Goal: Information Seeking & Learning: Understand process/instructions

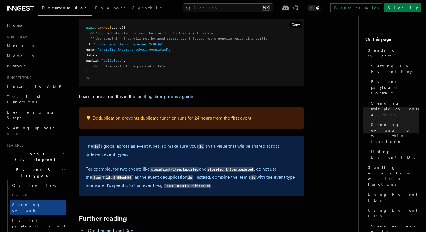
scroll to position [1503, 0]
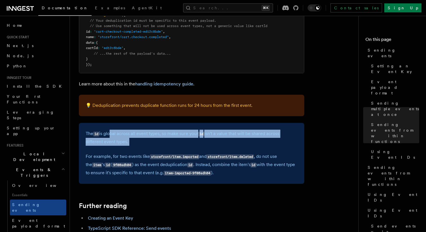
drag, startPoint x: 165, startPoint y: 151, endPoint x: 110, endPoint y: 133, distance: 57.9
click at [110, 133] on div "The id is global across all event types, so make sure your id isn't a value tha…" at bounding box center [192, 153] width 226 height 61
click at [110, 133] on p "The id is global across all event types, so make sure your id isn't a value tha…" at bounding box center [192, 138] width 212 height 16
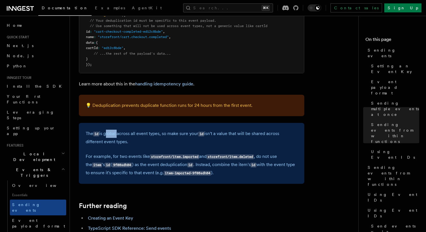
click at [110, 133] on p "The id is global across all event types, so make sure your id isn't a value tha…" at bounding box center [192, 138] width 212 height 16
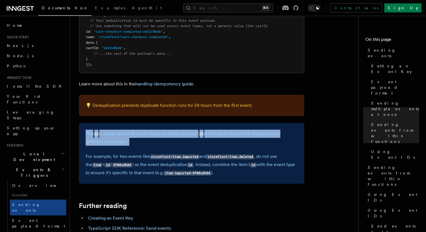
drag, startPoint x: 110, startPoint y: 133, endPoint x: 139, endPoint y: 148, distance: 32.8
click at [139, 146] on p "The id is global across all event types, so make sure your id isn't a value tha…" at bounding box center [192, 138] width 212 height 16
drag, startPoint x: 139, startPoint y: 148, endPoint x: 120, endPoint y: 133, distance: 24.4
click at [120, 133] on p "The id is global across all event types, so make sure your id isn't a value tha…" at bounding box center [192, 138] width 212 height 16
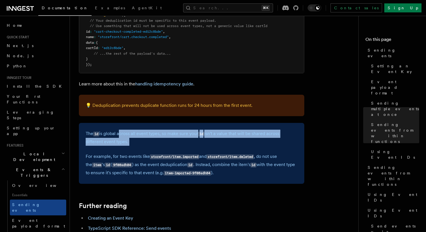
click at [120, 133] on p "The id is global across all event types, so make sure your id isn't a value tha…" at bounding box center [192, 138] width 212 height 16
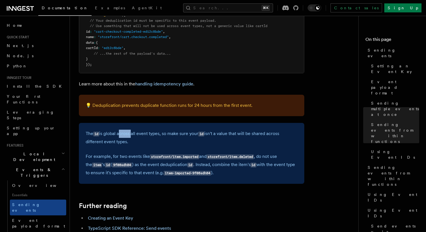
click at [120, 133] on p "The id is global across all event types, so make sure your id isn't a value tha…" at bounding box center [192, 138] width 212 height 16
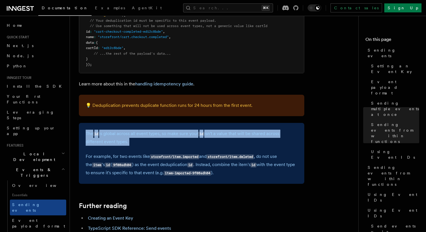
drag, startPoint x: 120, startPoint y: 133, endPoint x: 137, endPoint y: 143, distance: 19.9
click at [137, 143] on p "The id is global across all event types, so make sure your id isn't a value tha…" at bounding box center [192, 138] width 212 height 16
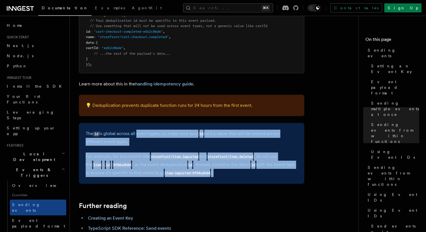
drag, startPoint x: 235, startPoint y: 184, endPoint x: 138, endPoint y: 135, distance: 108.5
click at [138, 135] on div "The id is global across all event types, so make sure your id isn't a value tha…" at bounding box center [192, 153] width 226 height 61
click at [138, 135] on p "The id is global across all event types, so make sure your id isn't a value tha…" at bounding box center [192, 138] width 212 height 16
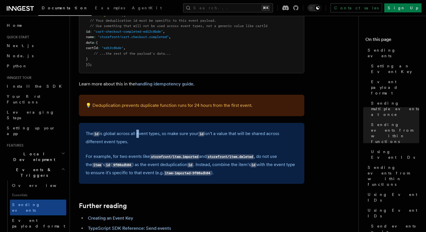
click at [138, 135] on p "The id is global across all event types, so make sure your id isn't a value tha…" at bounding box center [192, 138] width 212 height 16
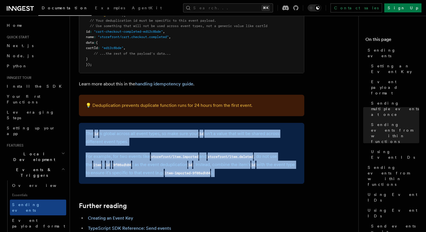
drag, startPoint x: 138, startPoint y: 135, endPoint x: 243, endPoint y: 181, distance: 115.1
click at [243, 181] on div "The id is global across all event types, so make sure your id isn't a value tha…" at bounding box center [192, 153] width 226 height 61
drag, startPoint x: 243, startPoint y: 181, endPoint x: 133, endPoint y: 133, distance: 120.7
click at [133, 133] on div "The id is global across all event types, so make sure your id isn't a value tha…" at bounding box center [192, 153] width 226 height 61
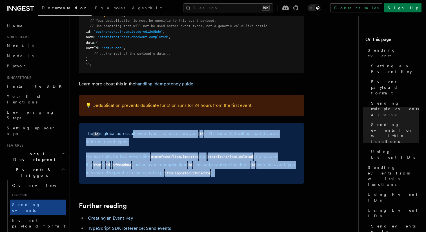
click at [133, 133] on p "The id is global across all event types, so make sure your id isn't a value tha…" at bounding box center [192, 138] width 212 height 16
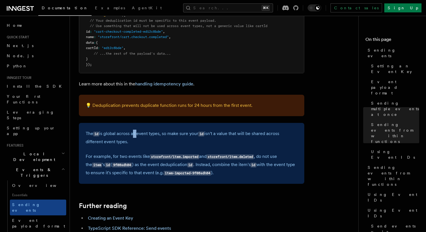
click at [133, 133] on p "The id is global across all event types, so make sure your id isn't a value tha…" at bounding box center [192, 138] width 212 height 16
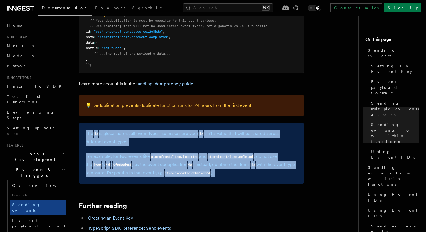
drag, startPoint x: 133, startPoint y: 133, endPoint x: 245, endPoint y: 182, distance: 122.6
click at [245, 182] on div "The id is global across all event types, so make sure your id isn't a value tha…" at bounding box center [192, 153] width 226 height 61
drag, startPoint x: 245, startPoint y: 182, endPoint x: 121, endPoint y: 132, distance: 133.5
click at [121, 132] on div "The id is global across all event types, so make sure your id isn't a value tha…" at bounding box center [192, 153] width 226 height 61
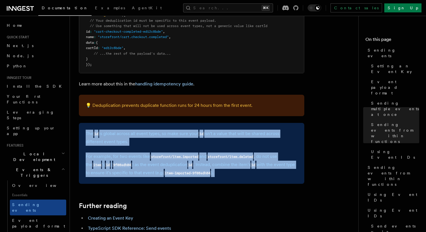
click at [121, 132] on div "The id is global across all event types, so make sure your id isn't a value tha…" at bounding box center [192, 153] width 226 height 61
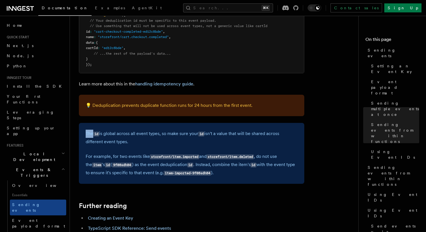
click at [121, 132] on div "The id is global across all event types, so make sure your id isn't a value tha…" at bounding box center [192, 153] width 226 height 61
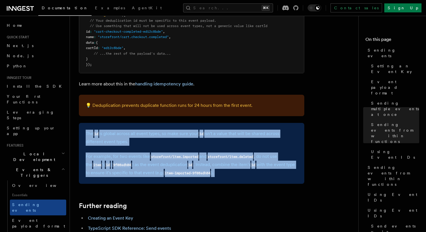
drag, startPoint x: 121, startPoint y: 132, endPoint x: 192, endPoint y: 178, distance: 84.4
click at [191, 178] on div "The id is global across all event types, so make sure your id isn't a value tha…" at bounding box center [192, 153] width 226 height 61
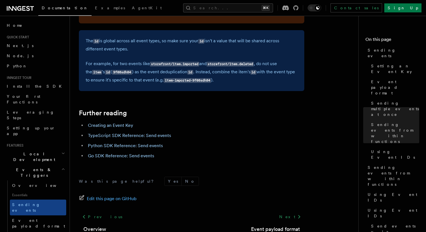
click at [192, 178] on div "Was this page helpful? Yes No Edit this page on GitHub Previous Overview Next E…" at bounding box center [192, 218] width 226 height 105
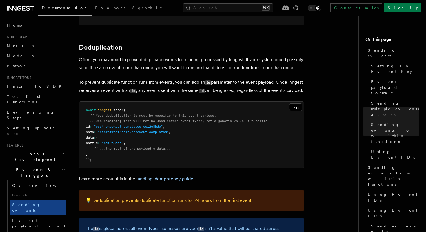
scroll to position [1352, 0]
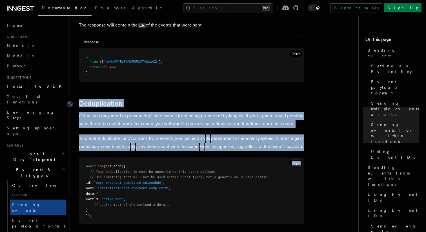
drag, startPoint x: 205, startPoint y: 154, endPoint x: 80, endPoint y: 94, distance: 138.8
click at [80, 100] on link "Deduplication" at bounding box center [101, 104] width 44 height 8
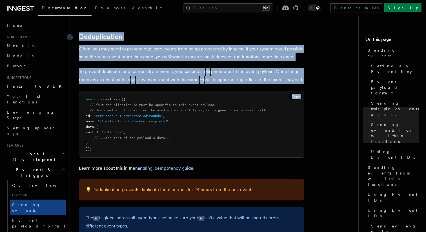
drag, startPoint x: 80, startPoint y: 94, endPoint x: 177, endPoint y: 148, distance: 110.7
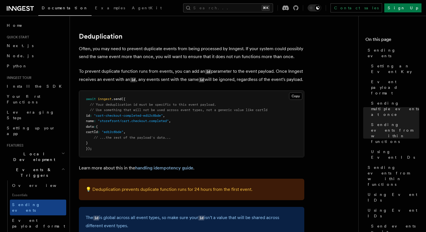
click at [177, 148] on pre "await inngest .send ({ // Your deduplication id must be specific to this event …" at bounding box center [191, 124] width 225 height 66
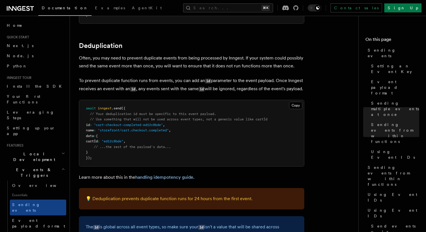
scroll to position [1407, 0]
